Goal: Task Accomplishment & Management: Manage account settings

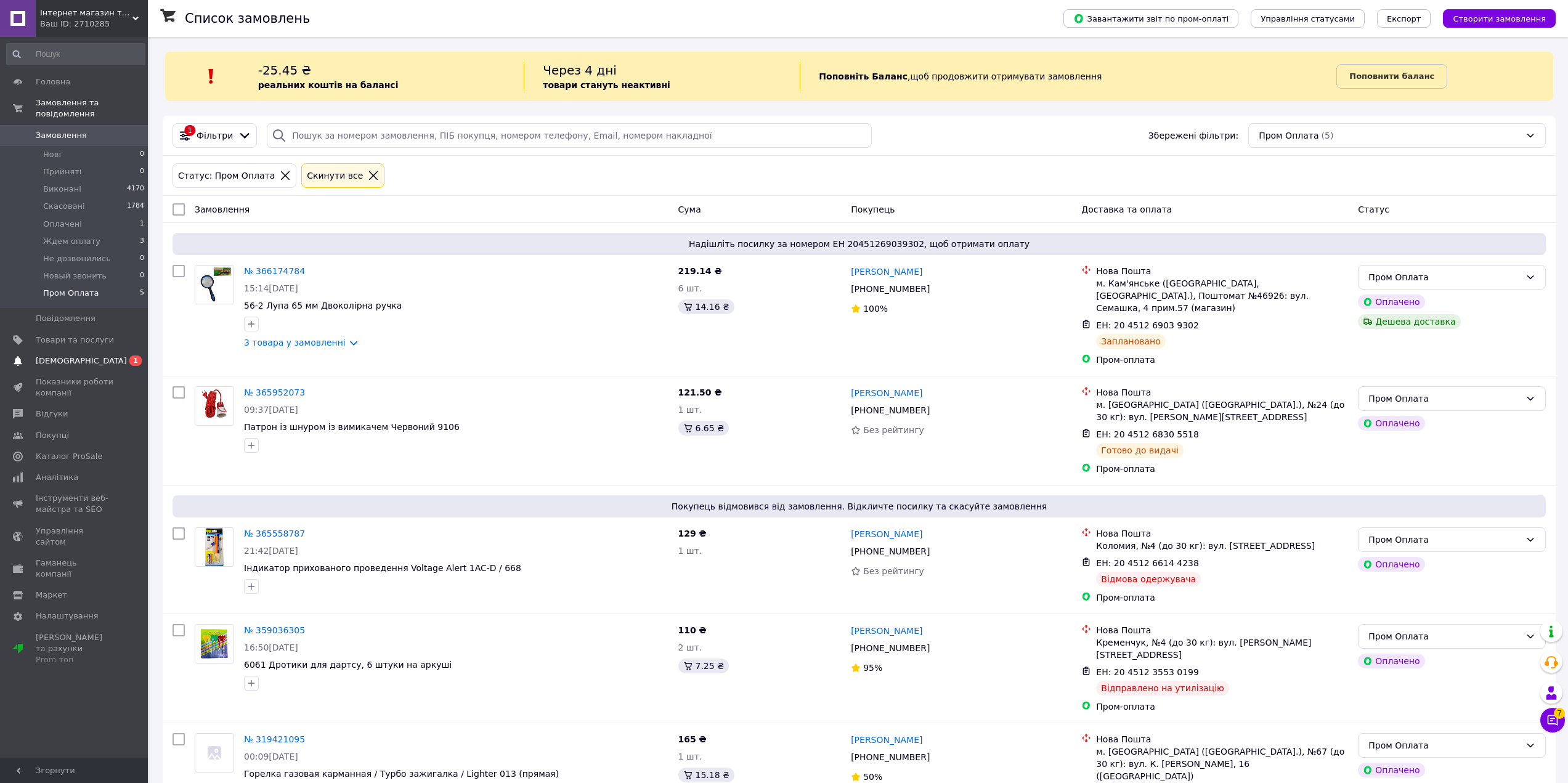
click at [73, 355] on span "[DEMOGRAPHIC_DATA]" at bounding box center [82, 360] width 91 height 11
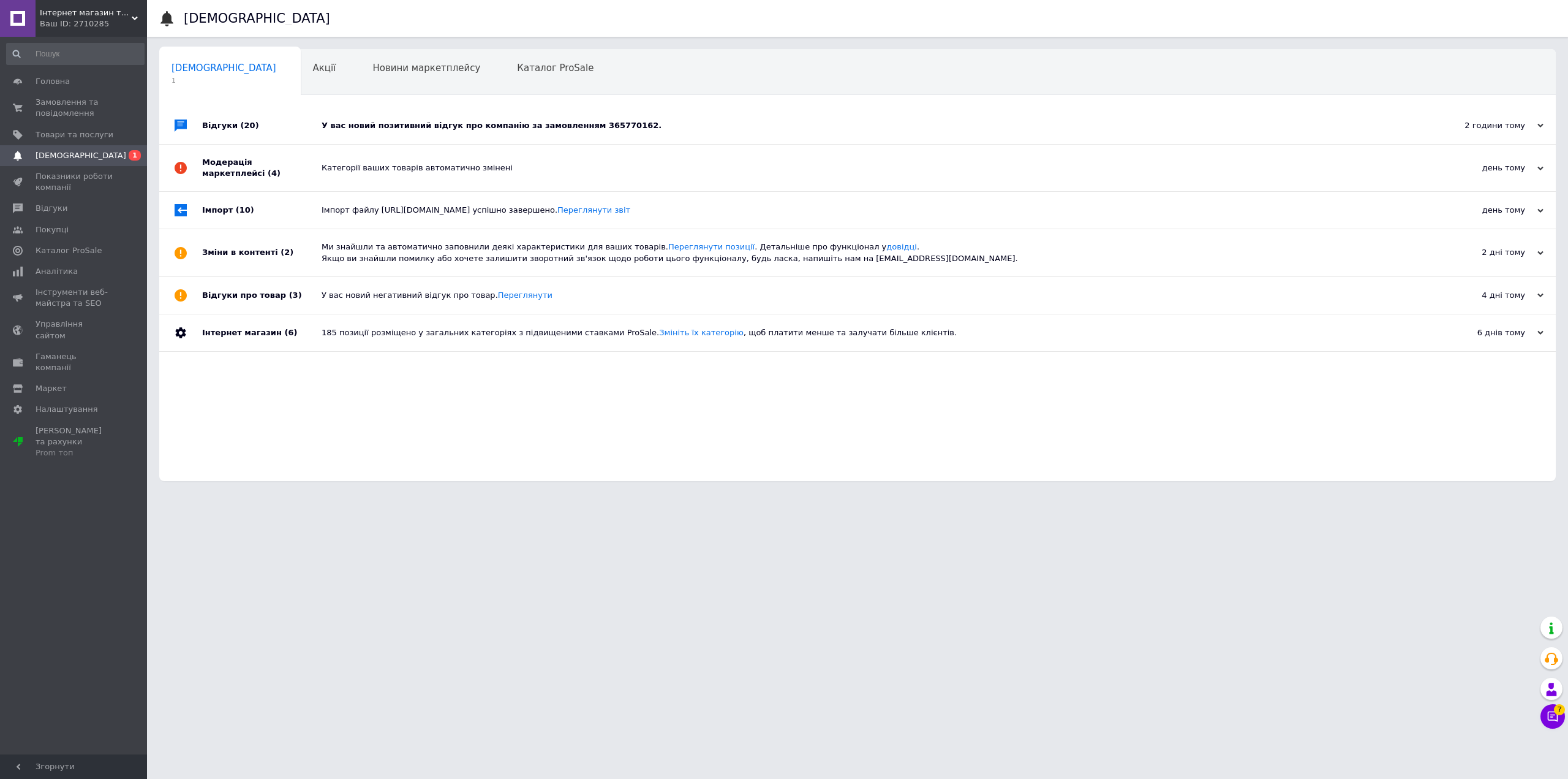
click at [499, 125] on div "У вас новий позитивний відгук про компанію за замовленням 365770162." at bounding box center [871, 125] width 1100 height 11
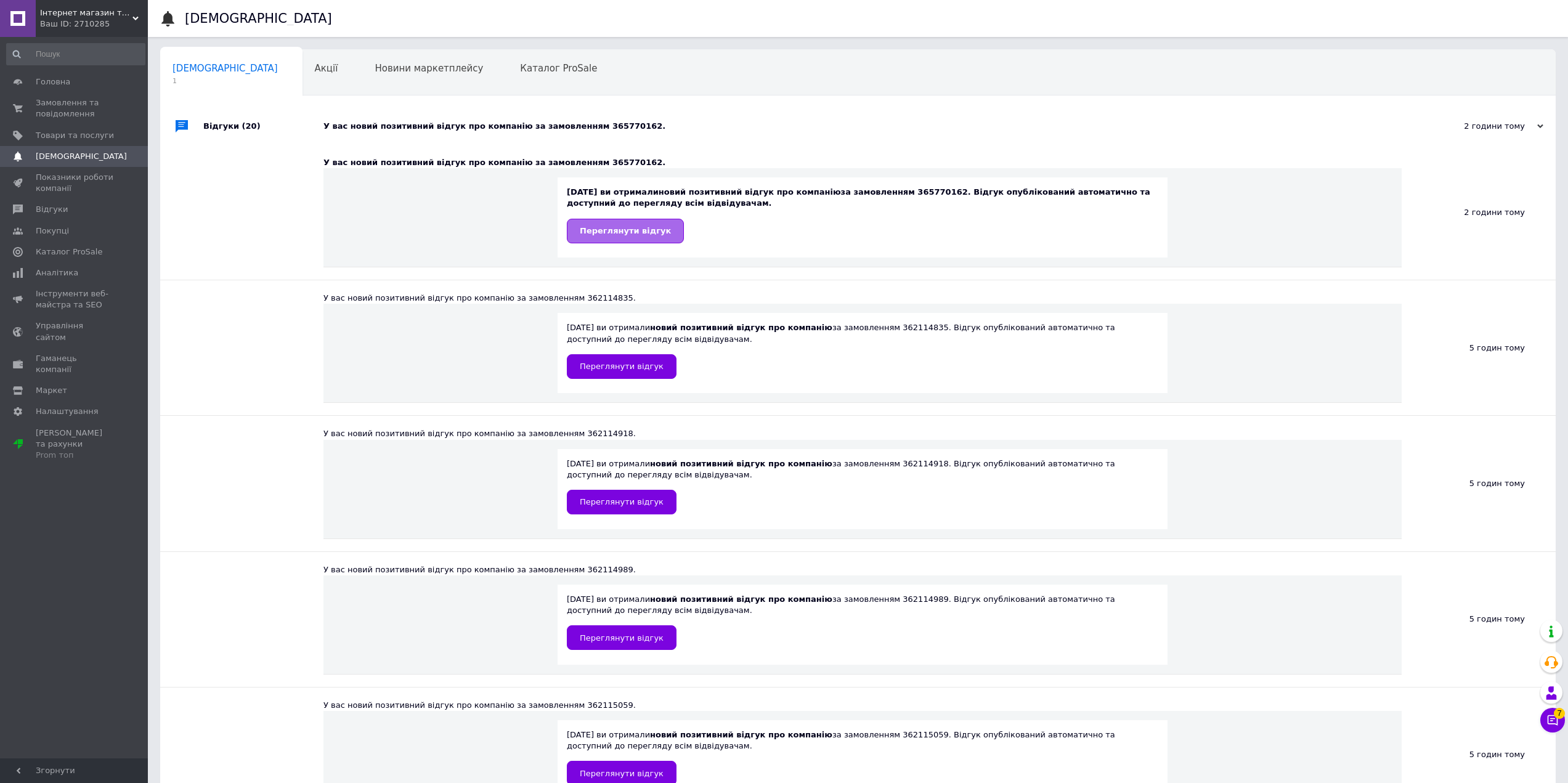
click at [620, 234] on span "Переглянути відгук" at bounding box center [625, 231] width 91 height 9
click at [59, 105] on span "Замовлення та повідомлення" at bounding box center [75, 108] width 78 height 22
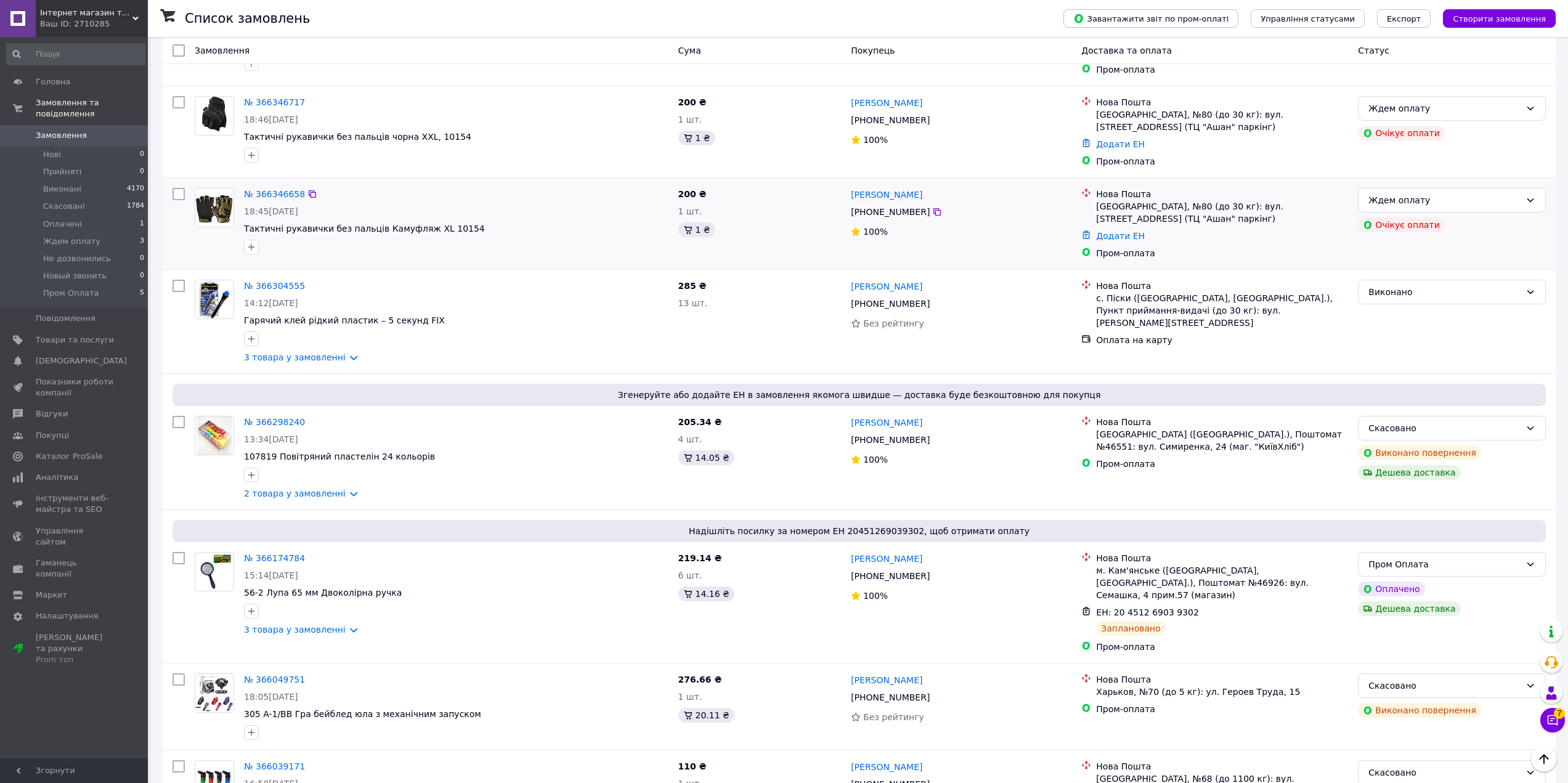
scroll to position [308, 0]
click at [1550, 722] on icon at bounding box center [1552, 720] width 12 height 12
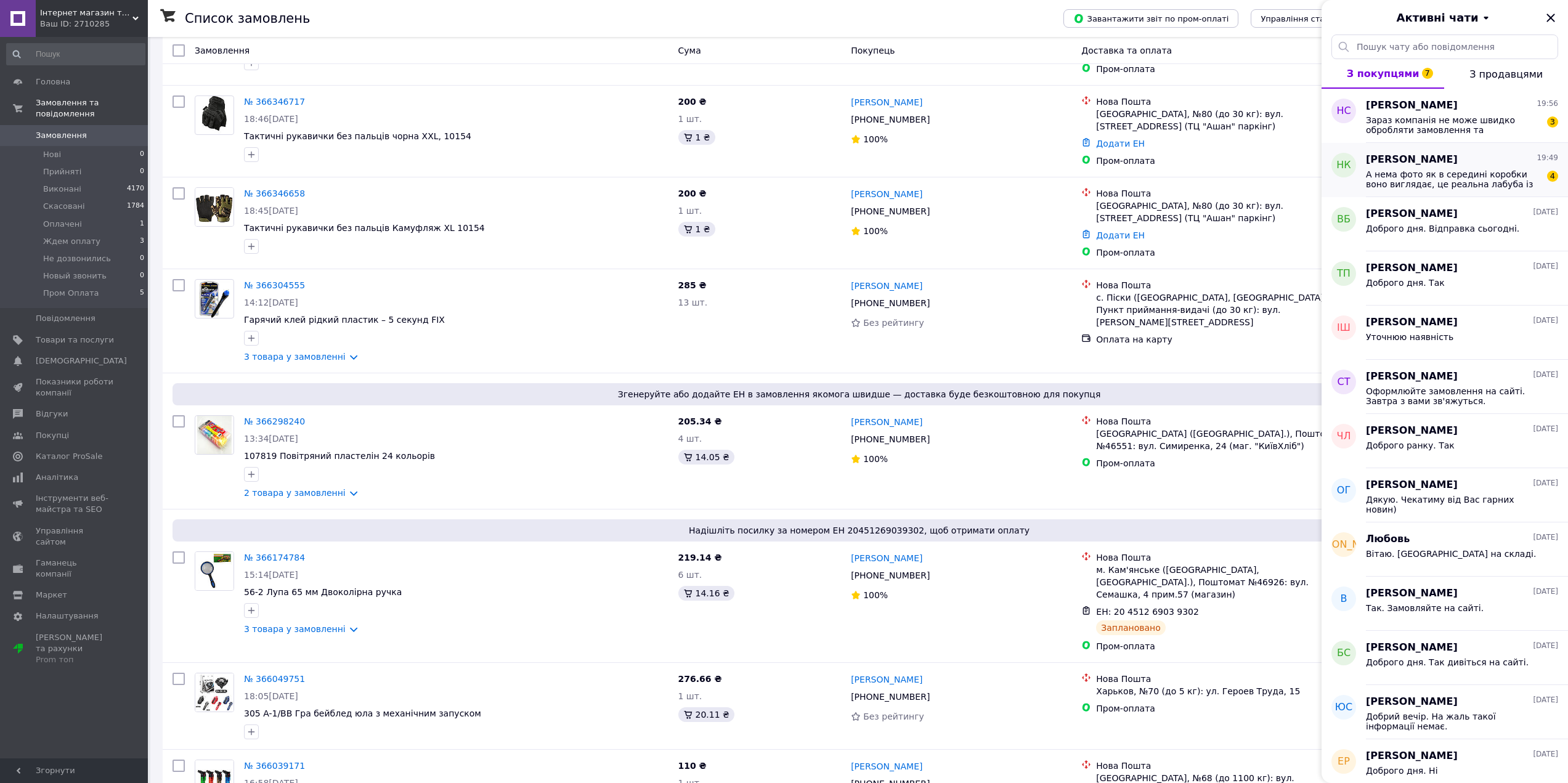
click at [1487, 169] on span "А нема фото як в середині коробки воно виглядає, це реальна лабуба із серії кок…" at bounding box center [1454, 179] width 175 height 20
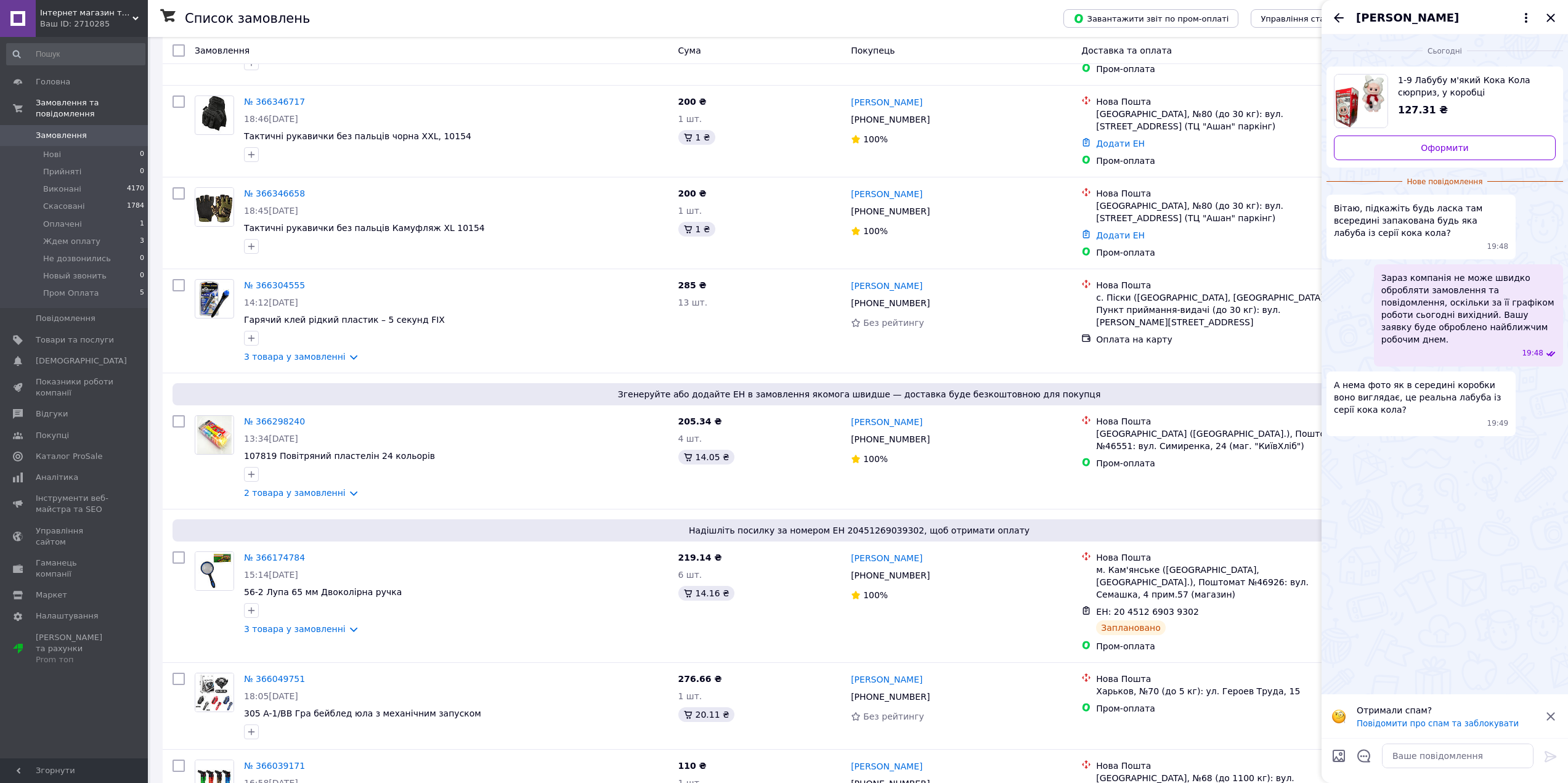
click at [1377, 97] on img "Переглянути товар" at bounding box center [1361, 101] width 53 height 53
drag, startPoint x: 1354, startPoint y: 206, endPoint x: 1325, endPoint y: 205, distance: 29.0
click at [1325, 205] on div "Сьогодні 1-9 Лабубу м'який Кока Кола сюрприз, у коробці 127.31 ₴ Оформити Нове …" at bounding box center [1445, 238] width 246 height 406
copy span "Вітаю"
click at [1433, 759] on textarea at bounding box center [1458, 756] width 152 height 25
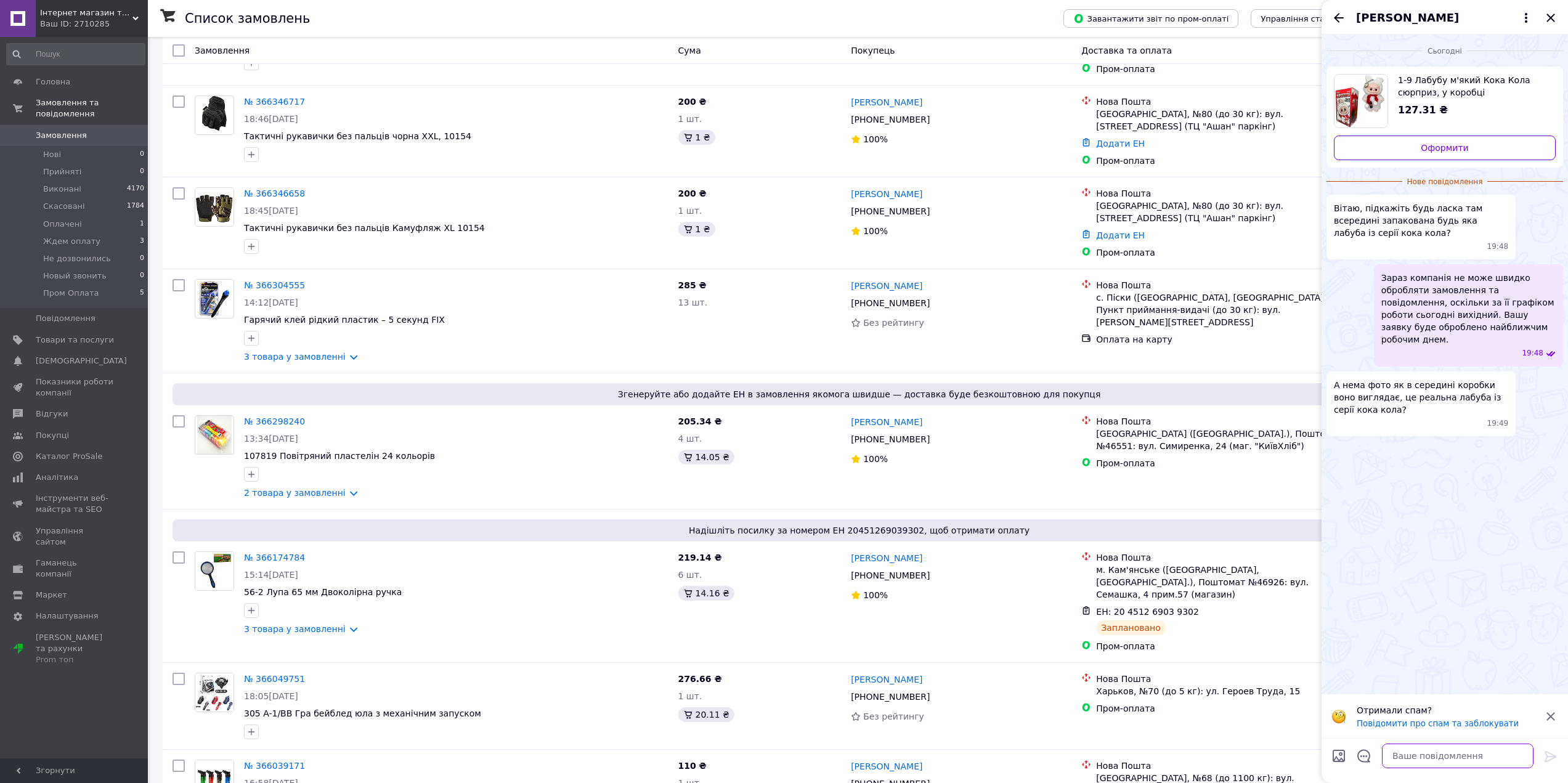
paste textarea "Вітаю"
drag, startPoint x: 1462, startPoint y: 207, endPoint x: 1413, endPoint y: 221, distance: 51.0
click at [1413, 221] on span "Вітаю, підкажіть будь ласка там всередині запакована будь яка лабуба із серії к…" at bounding box center [1421, 220] width 174 height 37
copy span "всередині запакована будь яка"
click at [1454, 757] on textarea "Вітаю. Це копія." at bounding box center [1446, 756] width 176 height 25
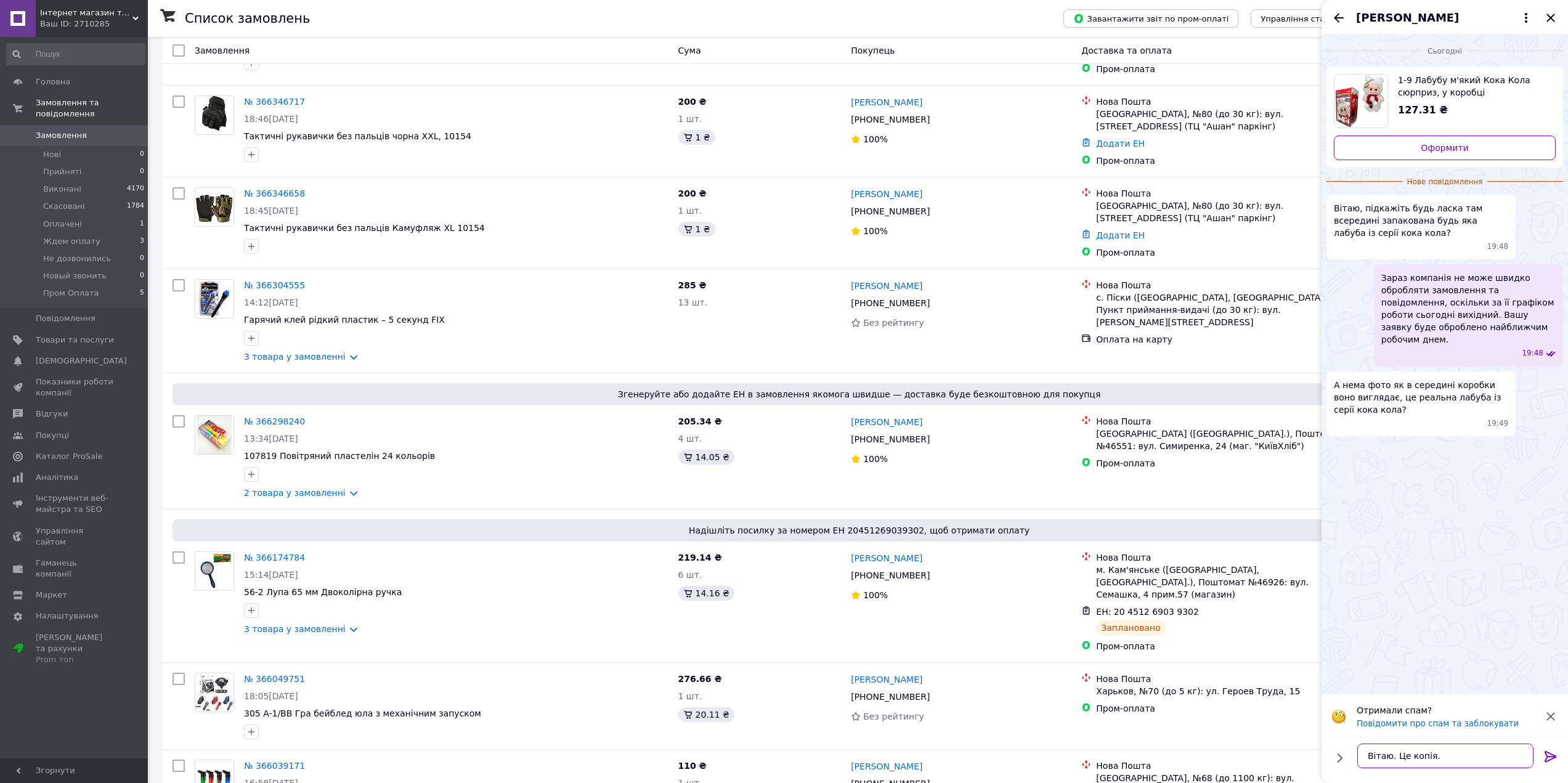
paste textarea "всередині запакована будь яка"
click at [1435, 746] on textarea "Вітаю. Це копія. всередині запакована будь яка" at bounding box center [1446, 749] width 176 height 37
click at [1411, 755] on textarea "Вітаю. Це копія. Всередині запакована будь яка" at bounding box center [1446, 749] width 176 height 37
drag, startPoint x: 1425, startPoint y: 759, endPoint x: 1369, endPoint y: 768, distance: 56.7
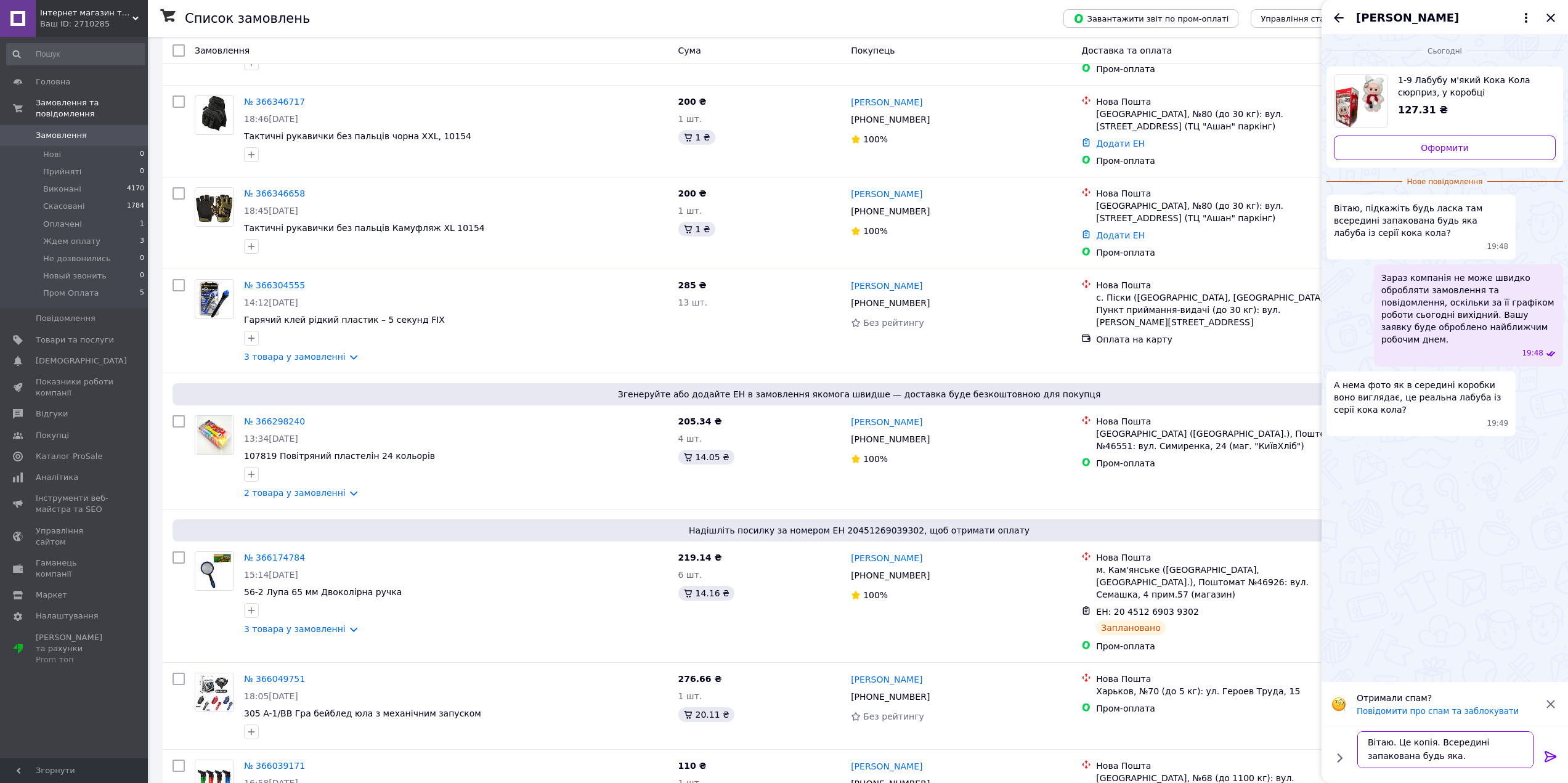
click at [1369, 768] on div "Вітаю. Це копія. Всередині запакована будь яка. Вітаю. Це копія. Всередині запа…" at bounding box center [1445, 750] width 186 height 47
click at [1472, 756] on textarea "Вітаю. Це копія. Всередині запакована" at bounding box center [1446, 756] width 176 height 25
click at [1455, 761] on textarea "Вітаю. Це копія. Всередині не відомо яка запакована" at bounding box center [1446, 749] width 176 height 37
type textarea "Вітаю. Це копія. Всередині не відомо яка запакована."
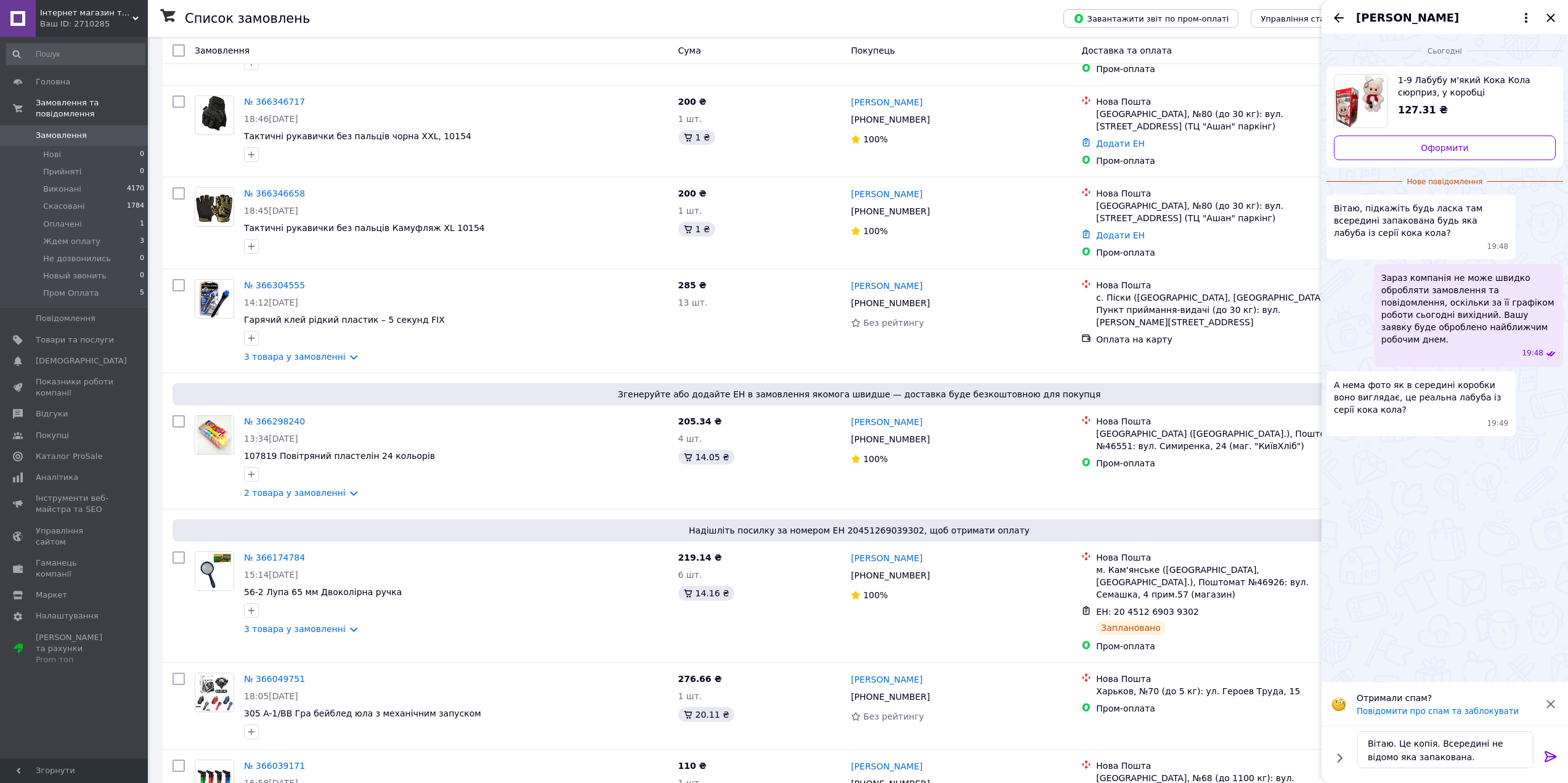
click at [1554, 752] on icon at bounding box center [1550, 756] width 15 height 15
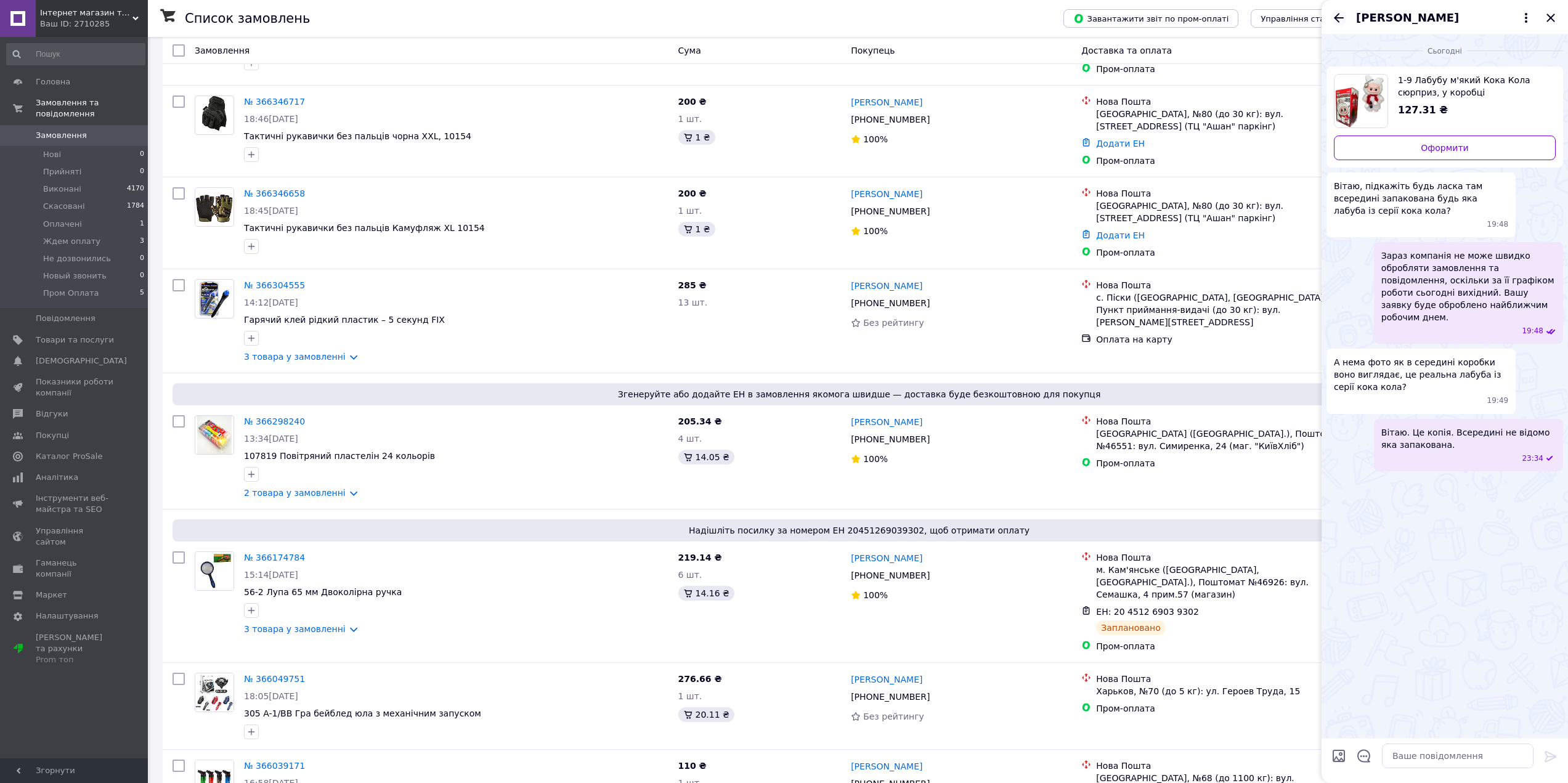
click at [1334, 21] on icon "Назад" at bounding box center [1339, 18] width 15 height 15
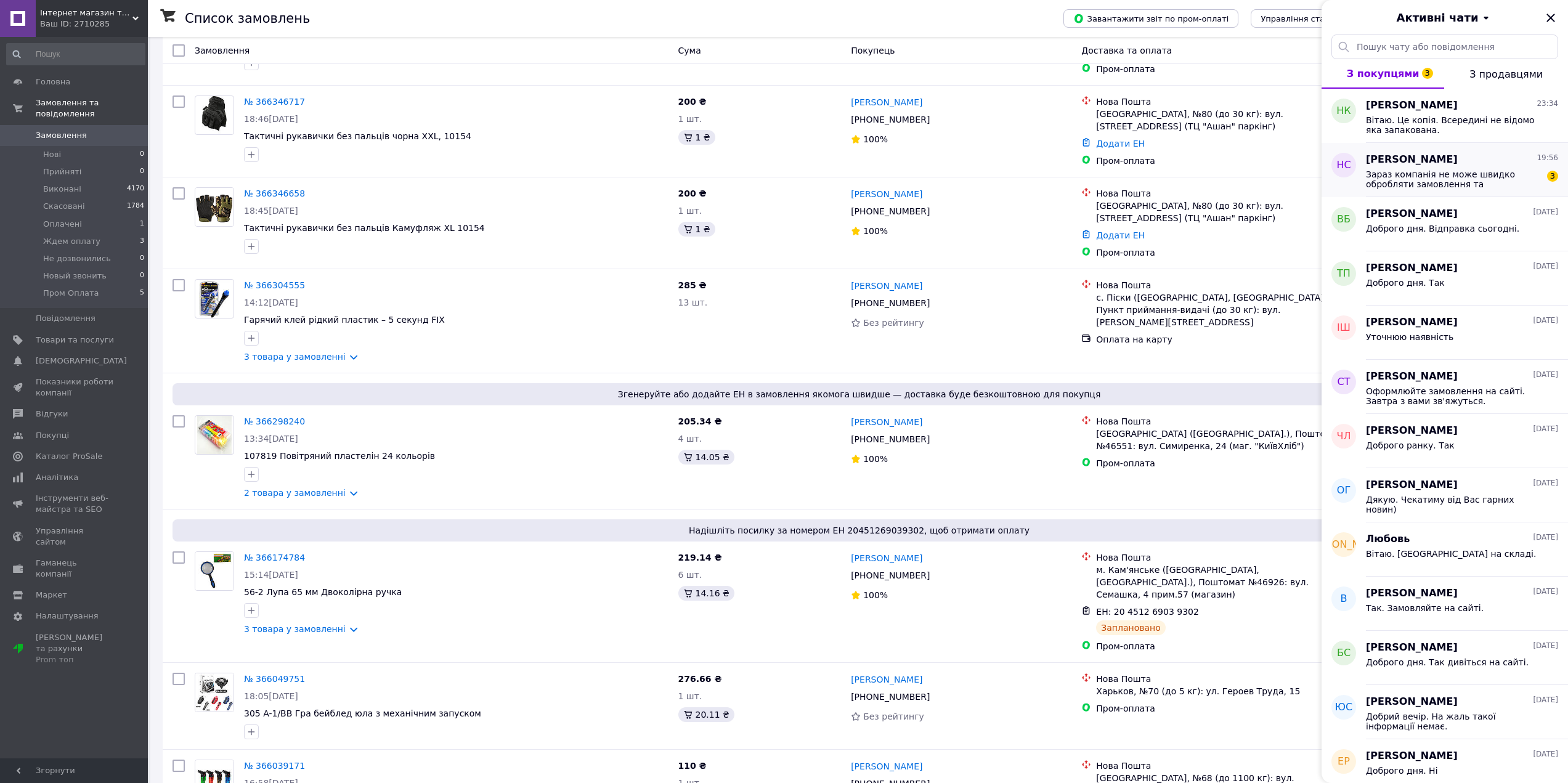
click at [1475, 174] on span "Зараз компанія не може швидко обробляти замовлення та повідомлення, оскільки за…" at bounding box center [1454, 179] width 175 height 20
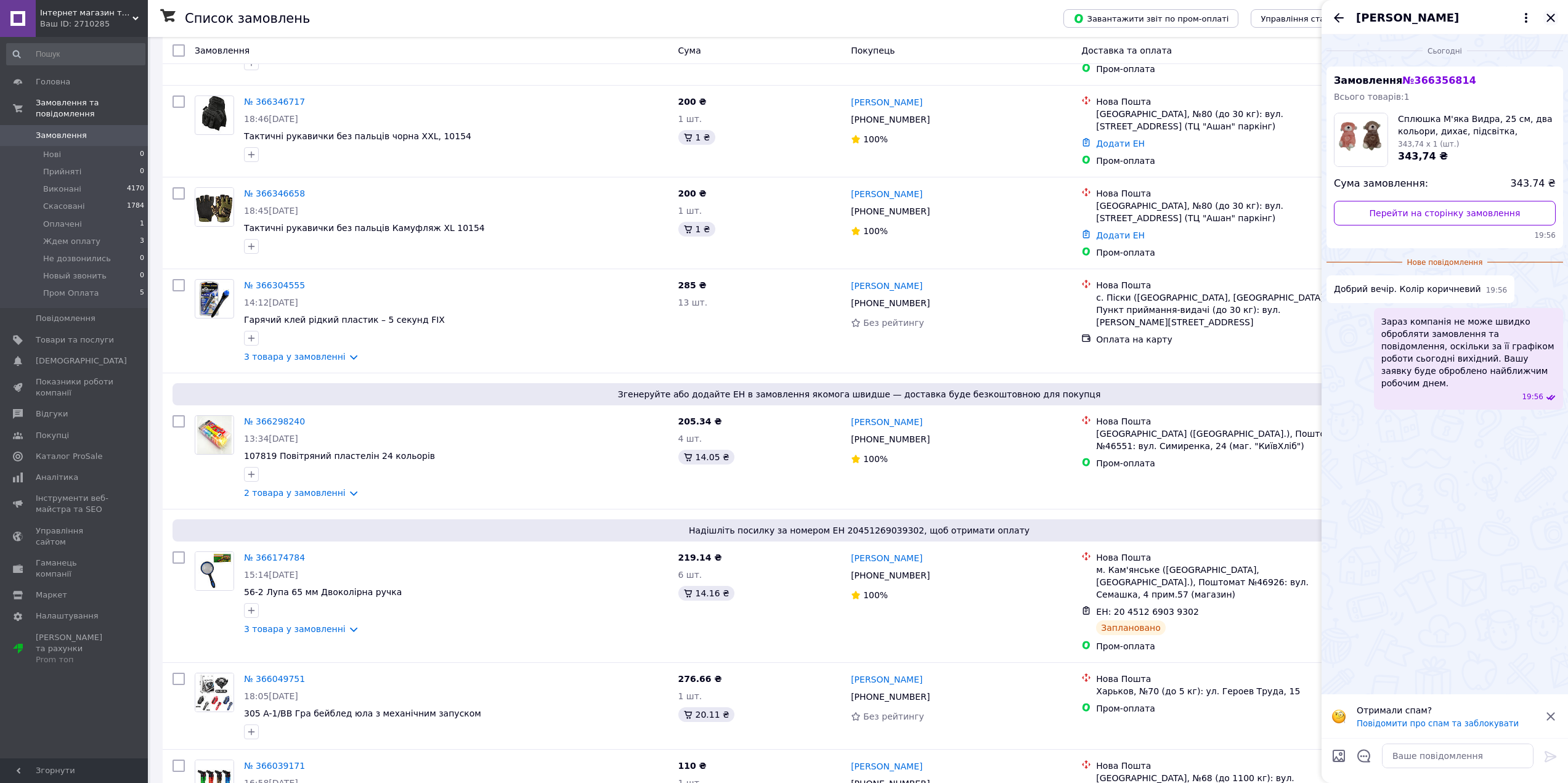
click at [1554, 14] on icon "Закрити" at bounding box center [1550, 18] width 15 height 15
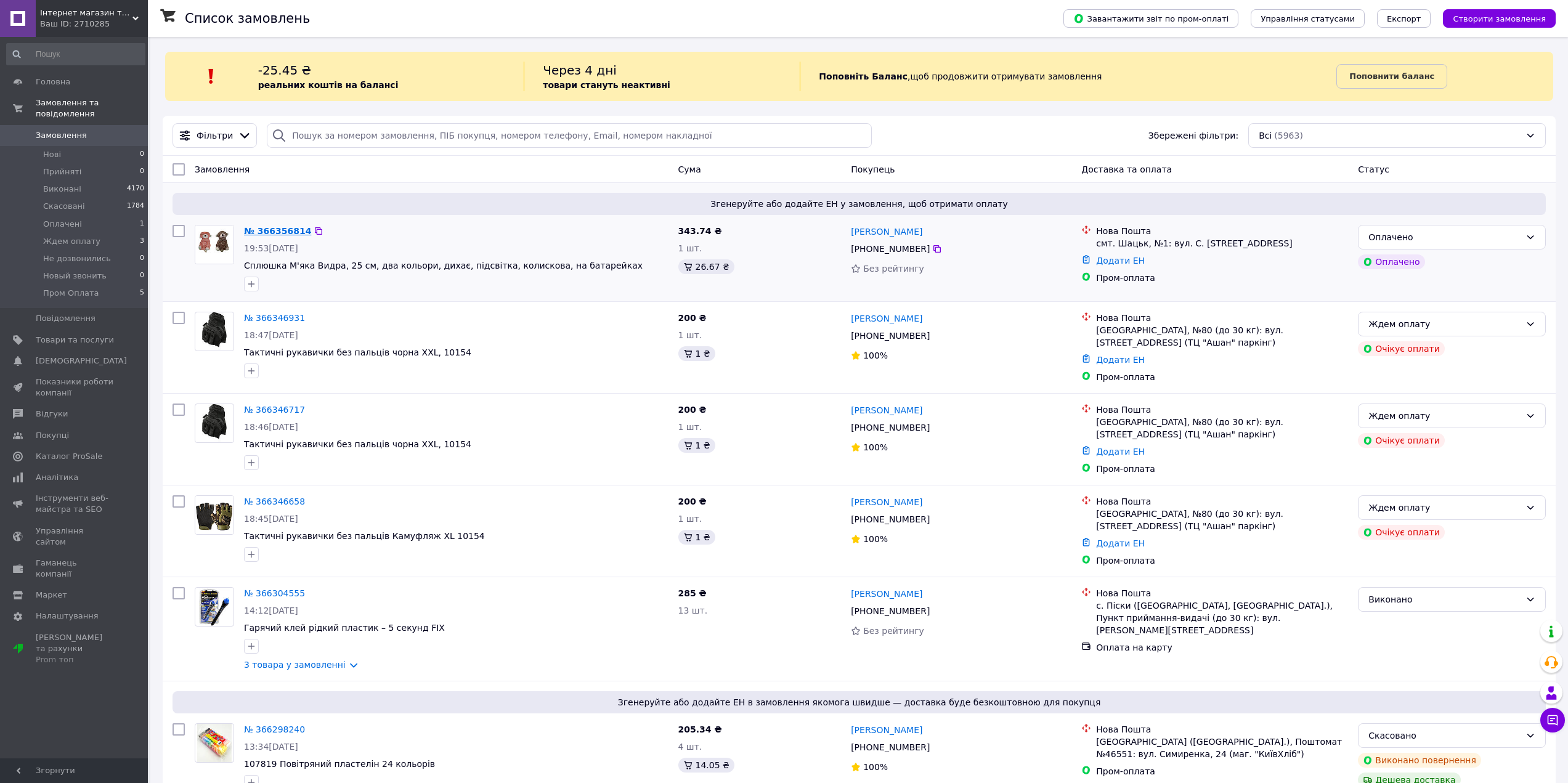
click at [276, 234] on link "№ 366356814" at bounding box center [277, 231] width 67 height 10
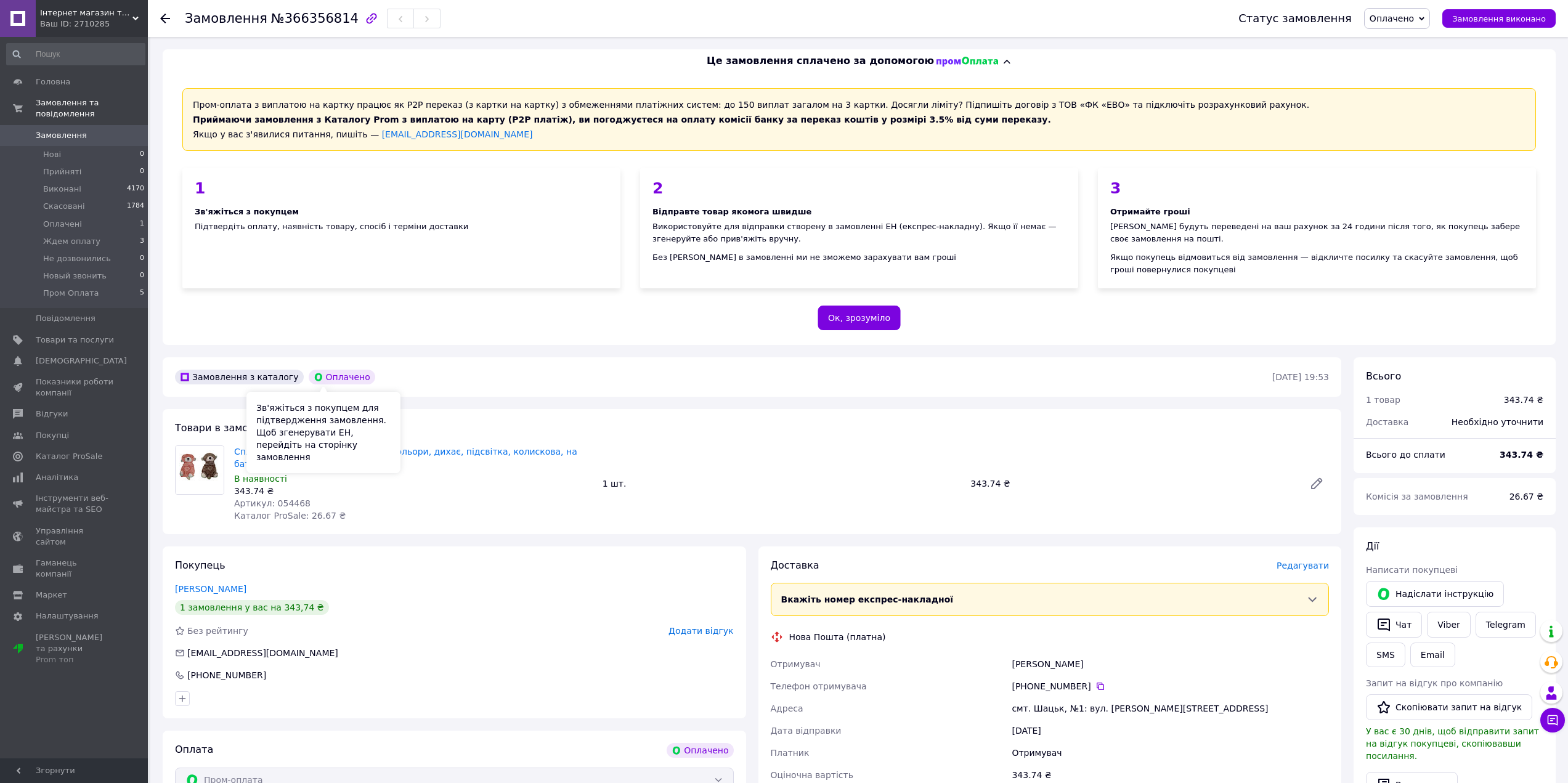
click at [254, 451] on div "Зв'яжіться з покупцем для підтвердження замовлення. Щоб згенерувати ЕН, перейді…" at bounding box center [323, 432] width 154 height 81
click at [455, 452] on link "Сплюшка М'яка Видра, 25 см, два кольори, дихає, підсвітка, колискова, на батаре…" at bounding box center [405, 458] width 343 height 22
click at [60, 130] on span "Замовлення" at bounding box center [61, 135] width 51 height 11
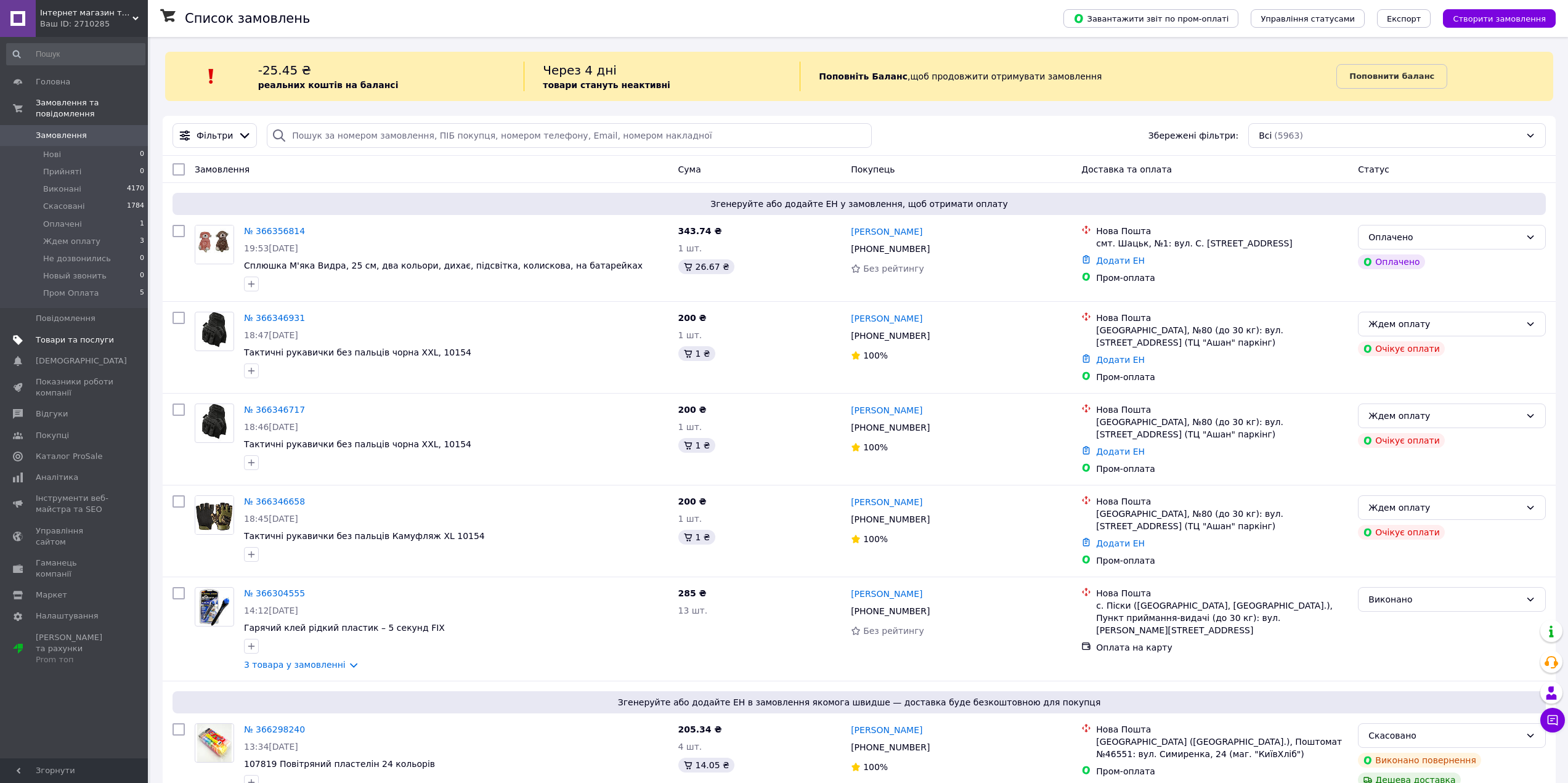
click at [69, 334] on span "Товари та послуги" at bounding box center [75, 340] width 78 height 11
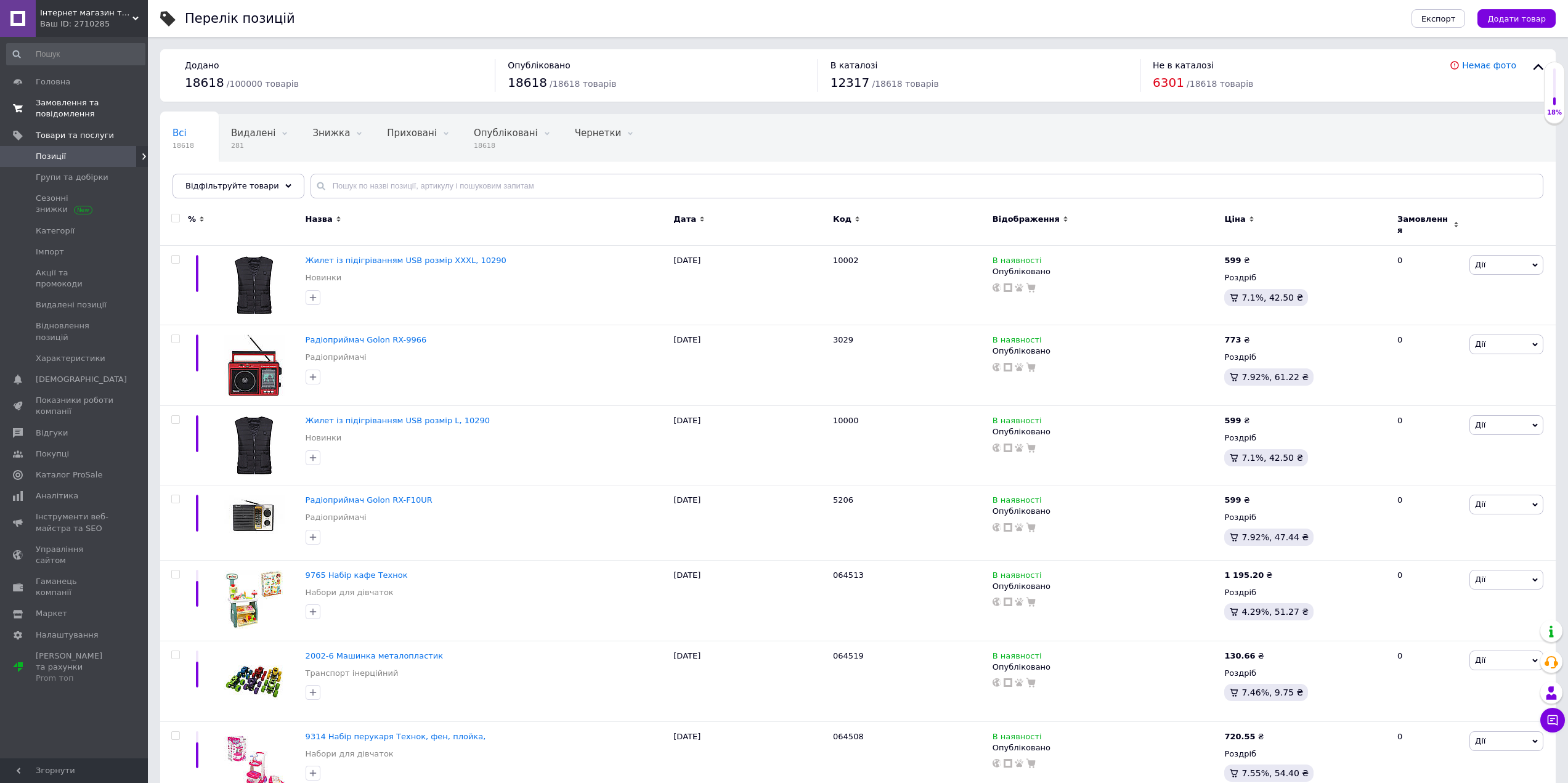
click at [66, 104] on span "Замовлення та повідомлення" at bounding box center [75, 108] width 78 height 22
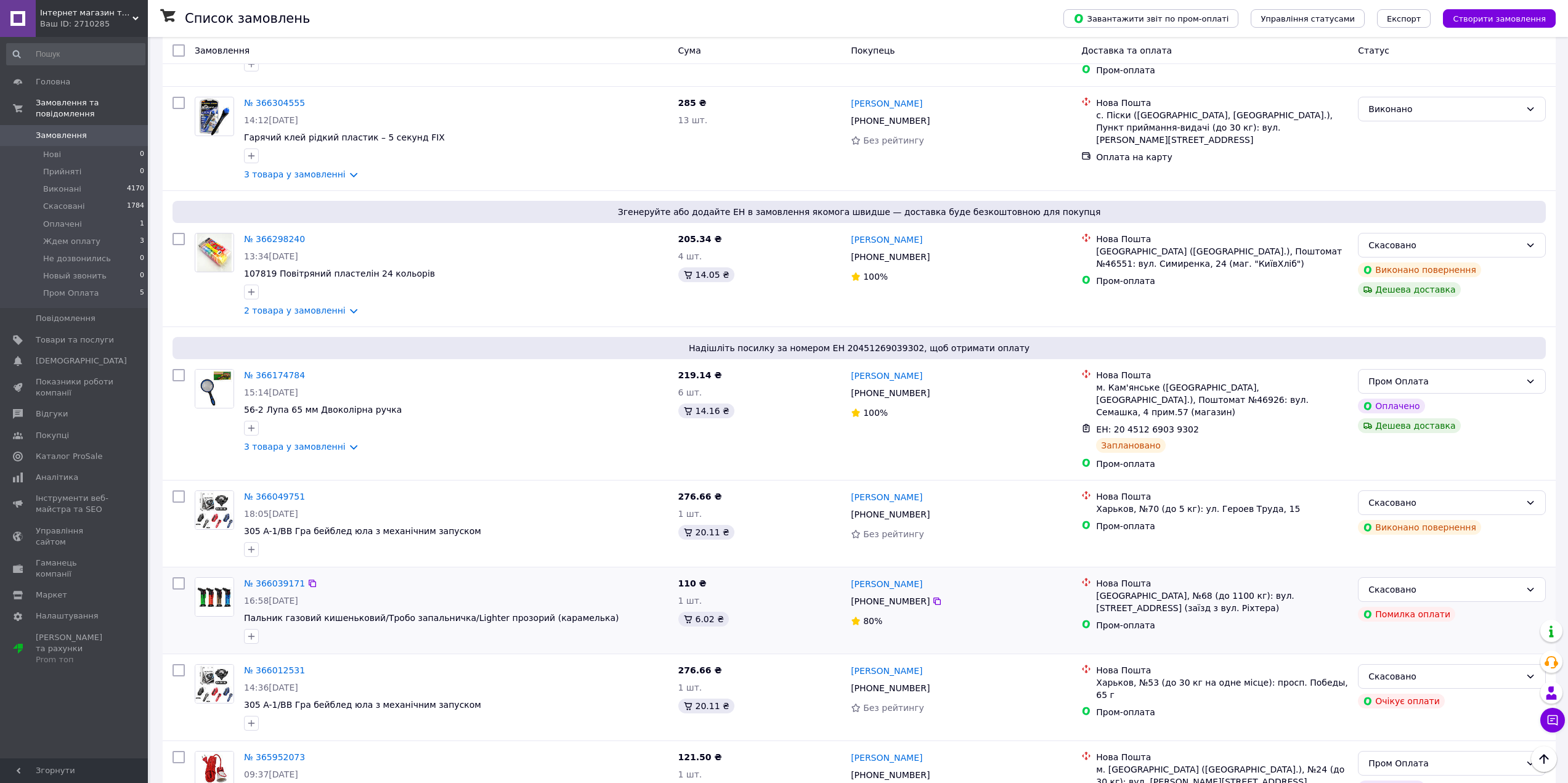
scroll to position [492, 0]
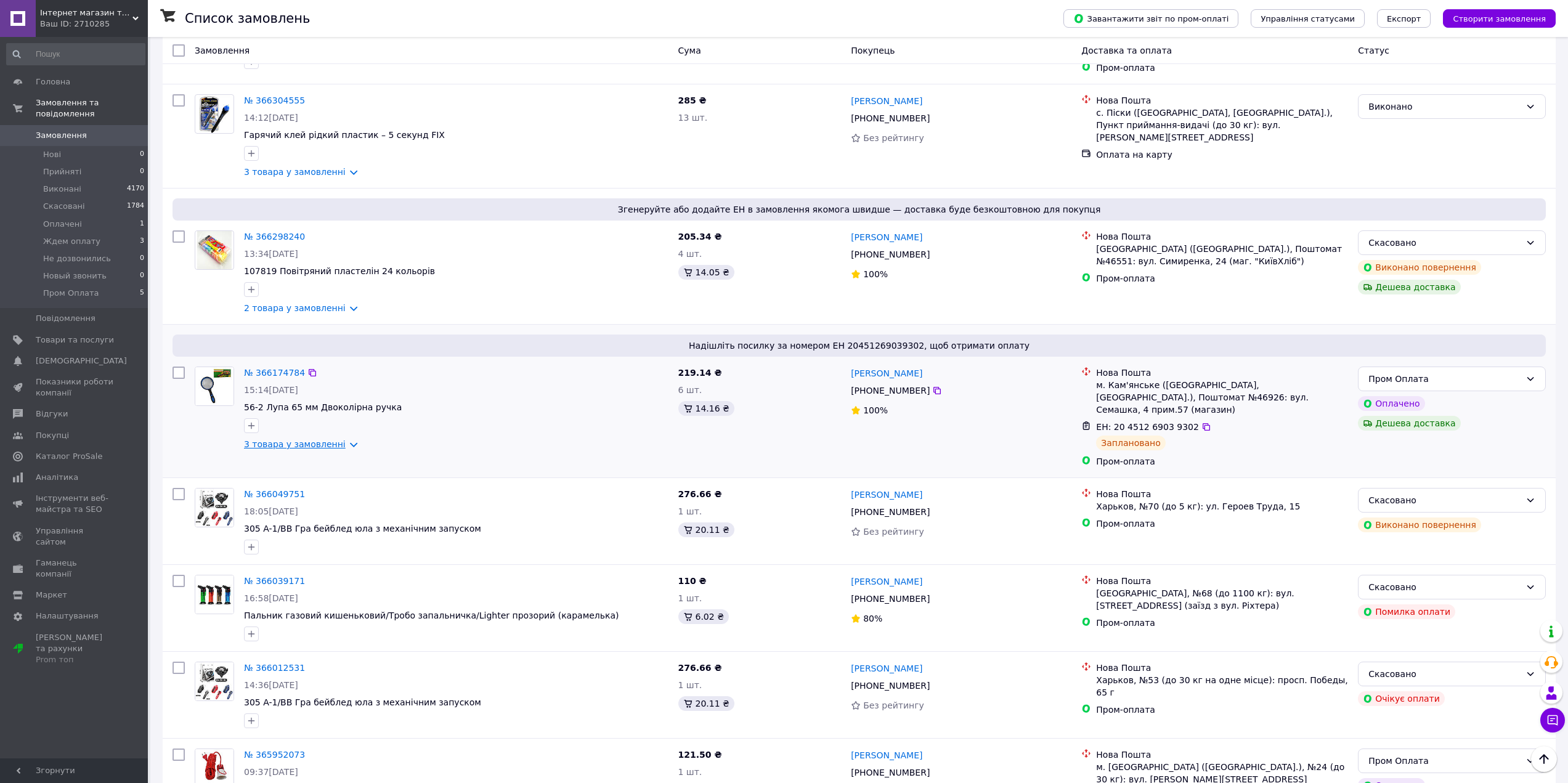
click at [338, 439] on link "3 товара у замовленні" at bounding box center [295, 443] width 102 height 10
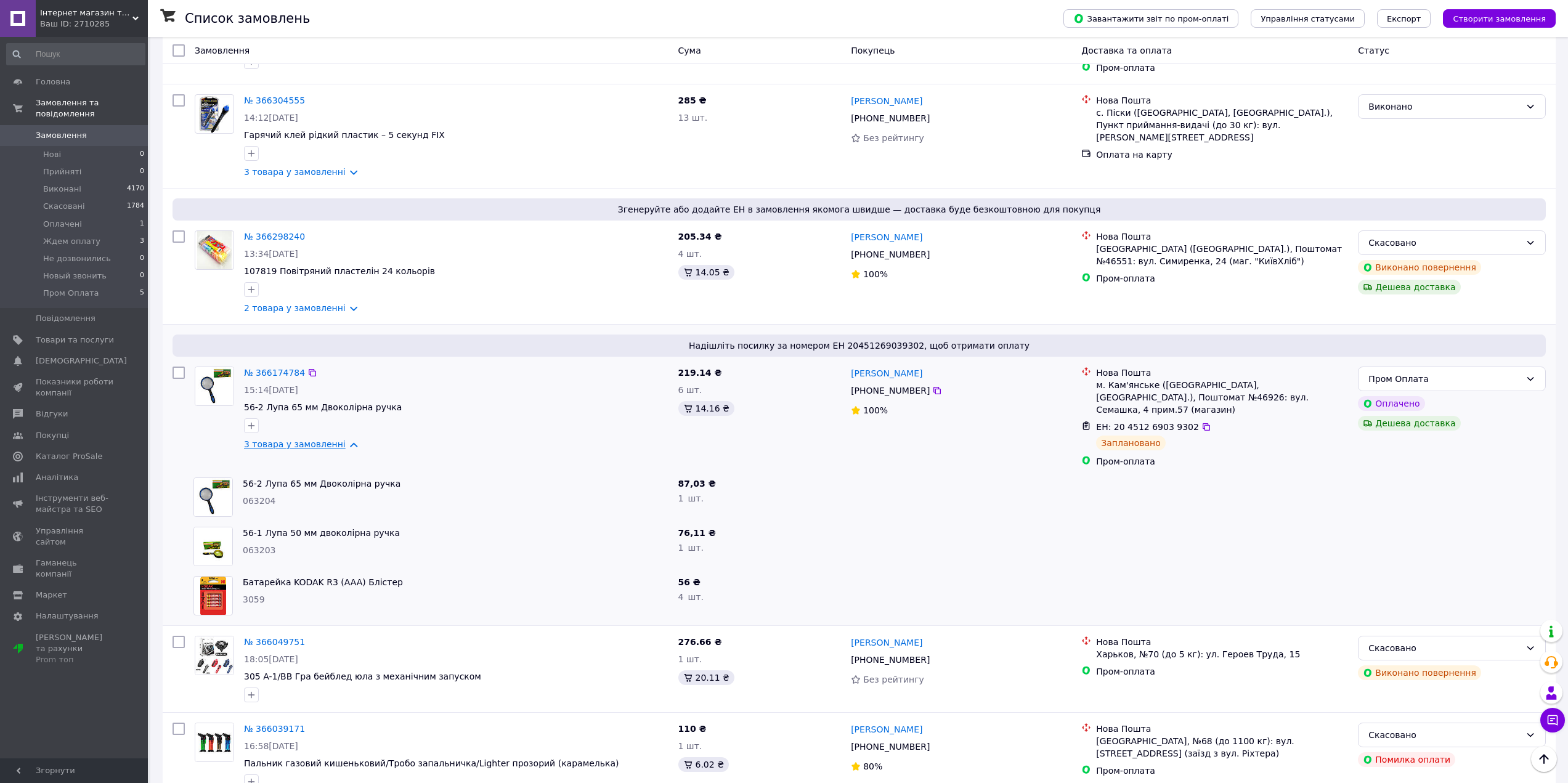
click at [338, 439] on link "3 товара у замовленні" at bounding box center [295, 443] width 102 height 10
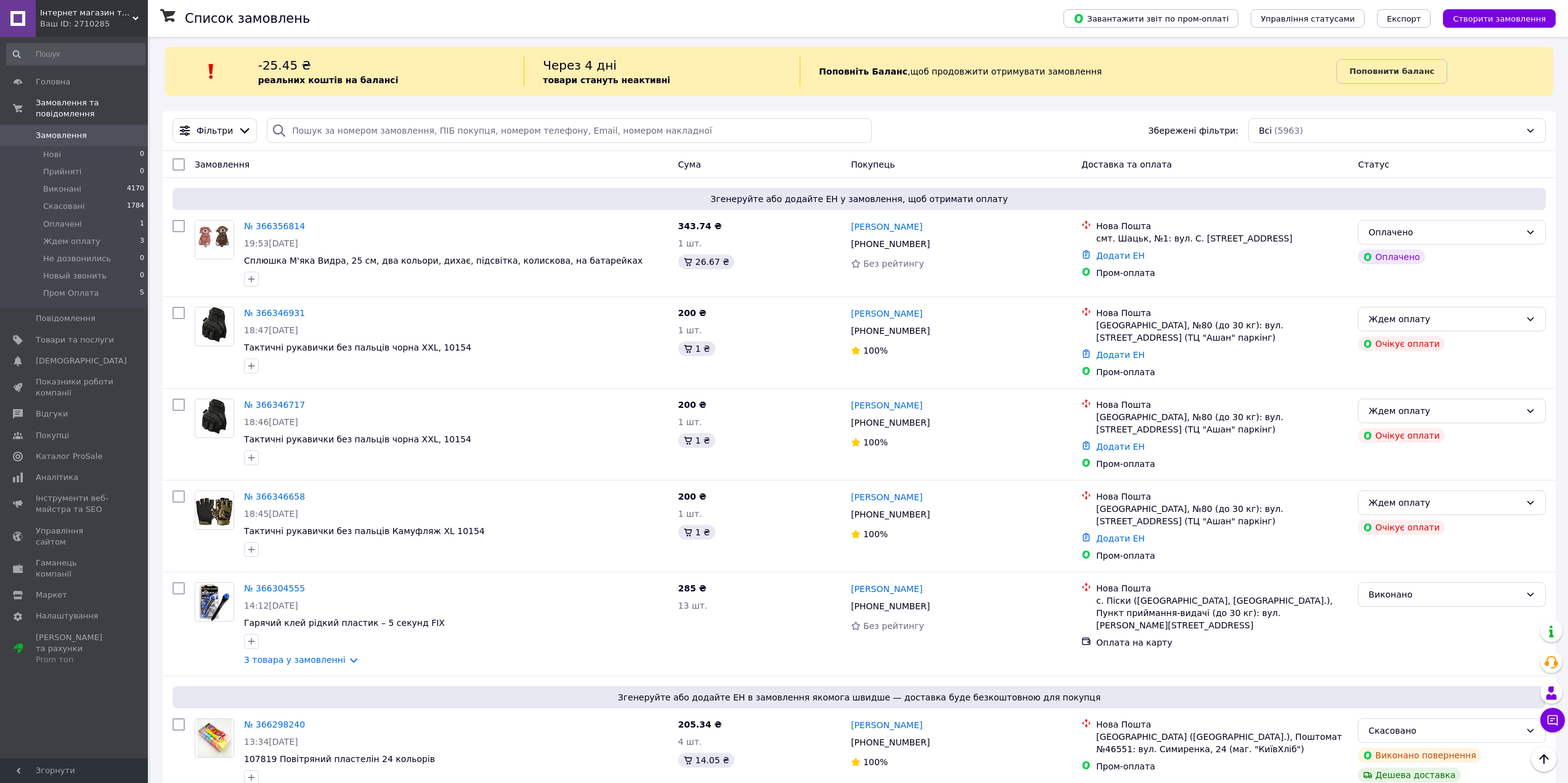
scroll to position [0, 0]
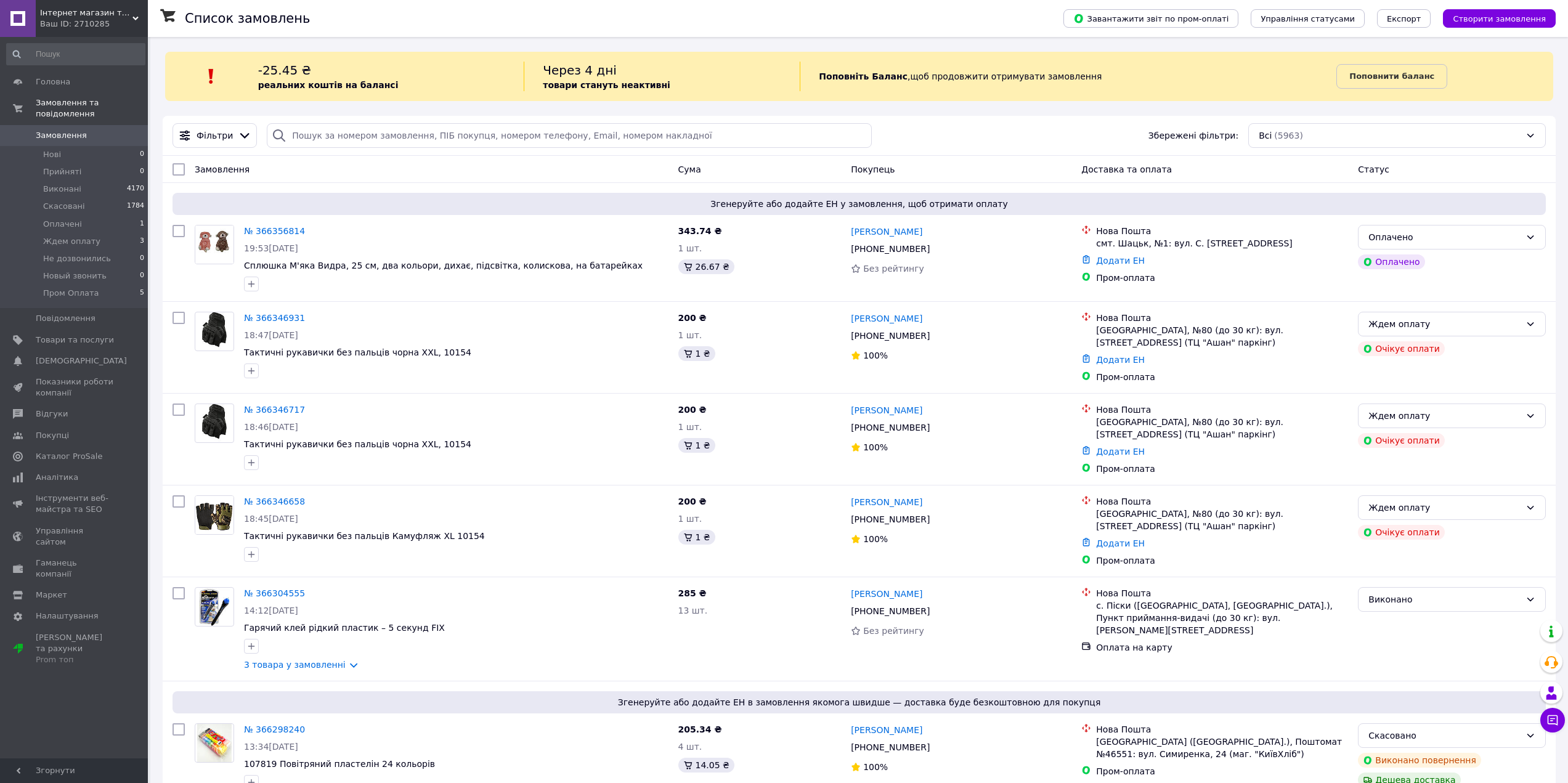
click at [90, 130] on span "Замовлення" at bounding box center [75, 135] width 78 height 11
